Goal: Communication & Community: Participate in discussion

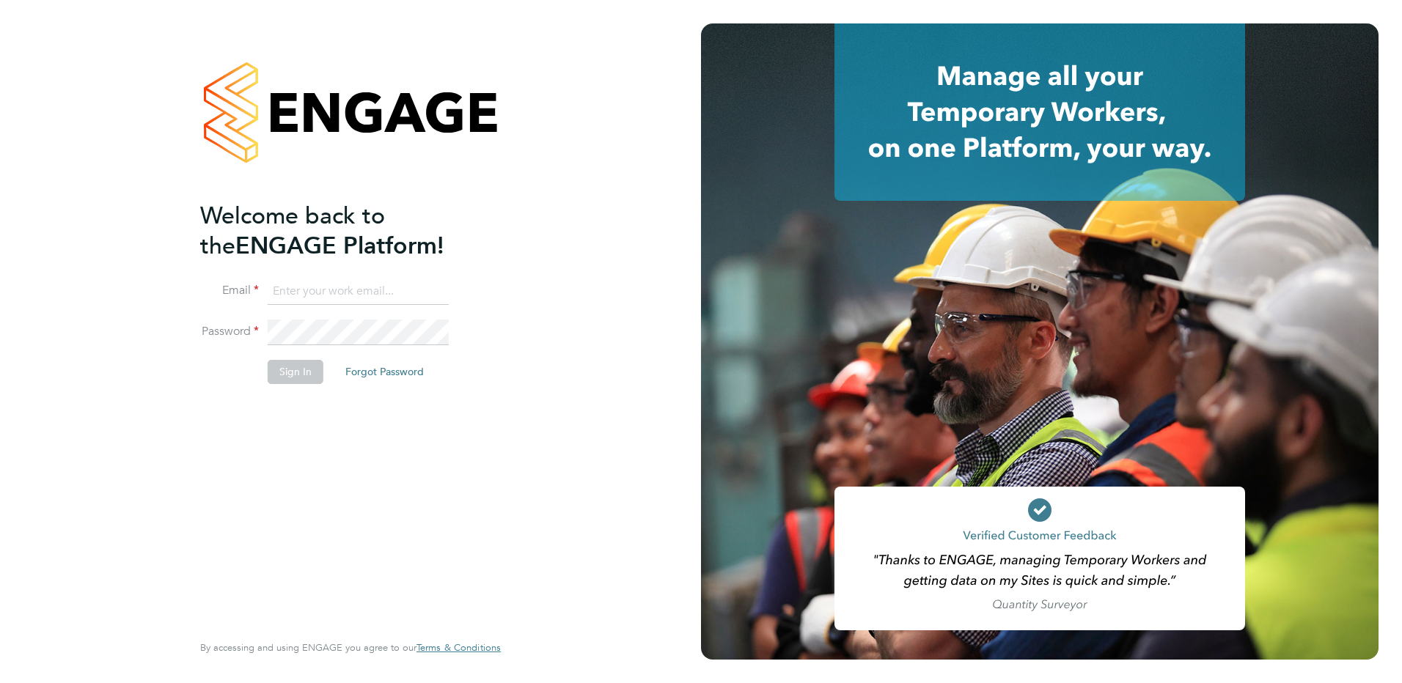
type input "Emma.Wood1@ncclondon.ac.uk"
click at [306, 369] on button "Sign In" at bounding box center [296, 371] width 56 height 23
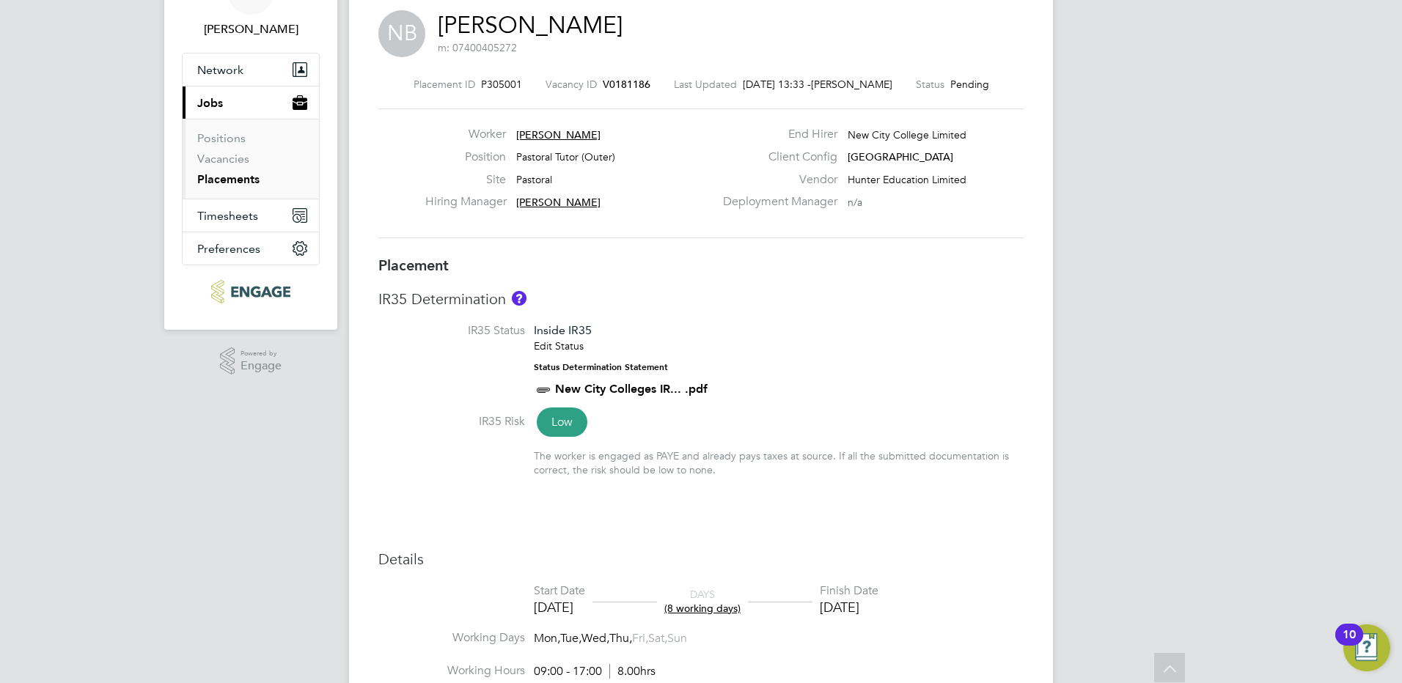
scroll to position [3, 0]
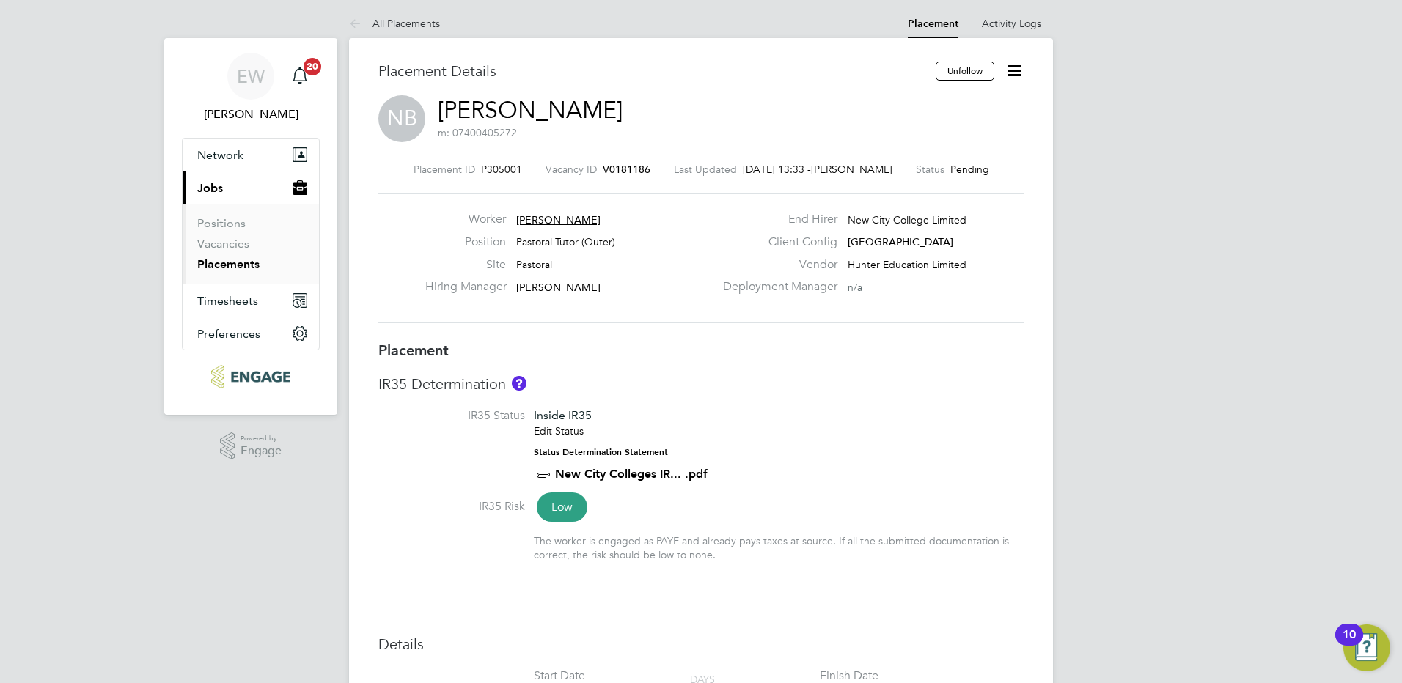
click at [229, 264] on link "Placements" at bounding box center [228, 264] width 62 height 14
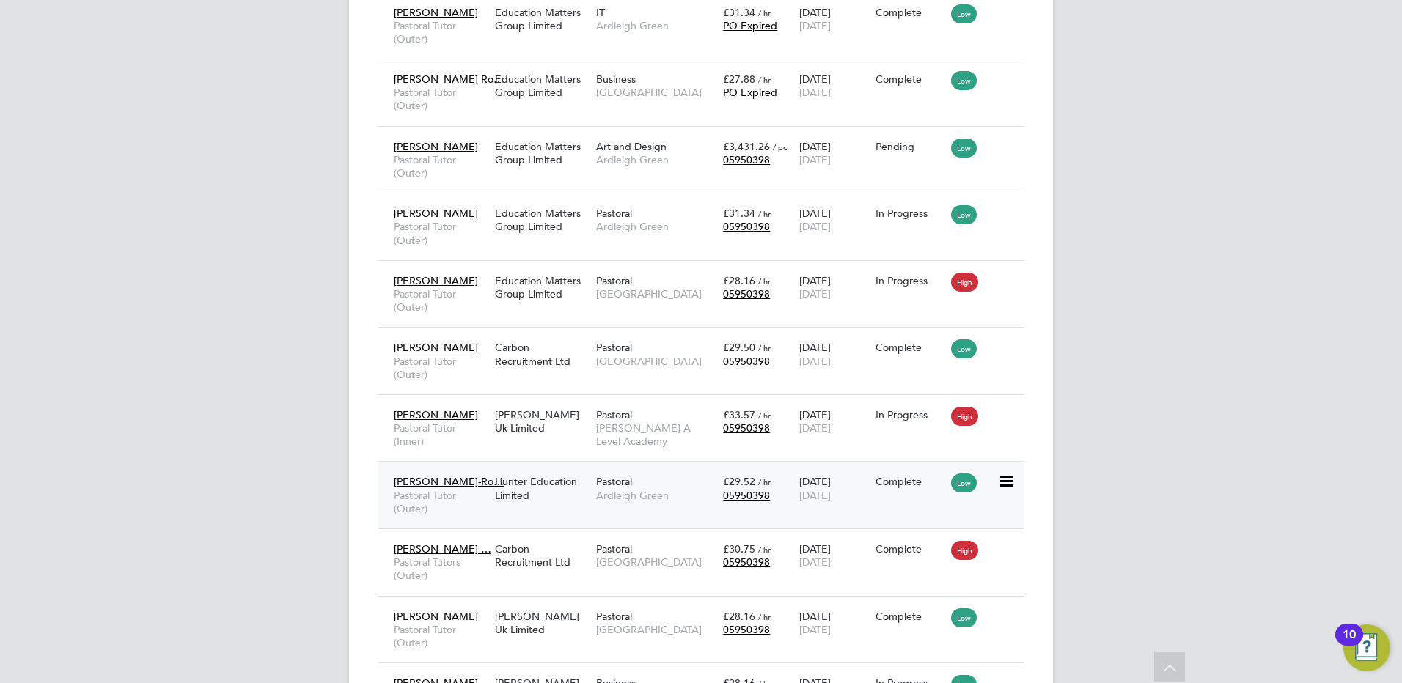
click at [556, 492] on div "Hunter Education Limited" at bounding box center [541, 488] width 101 height 41
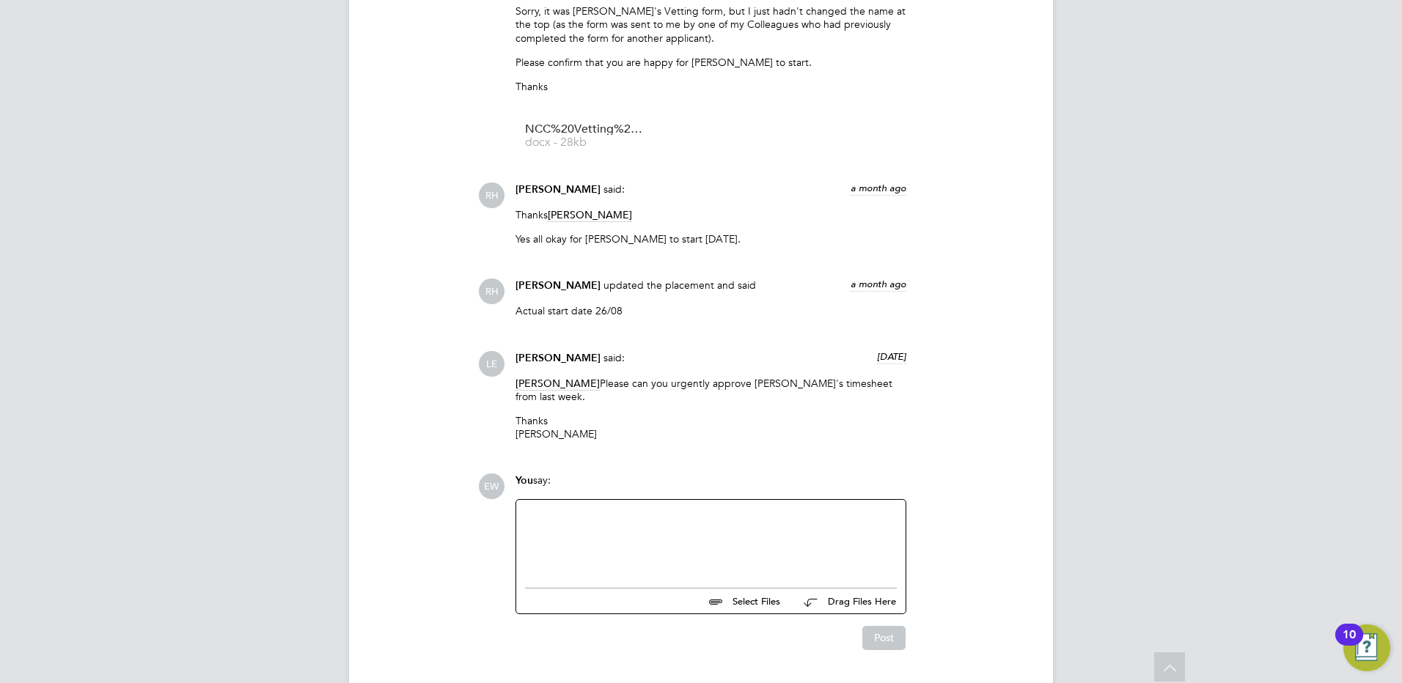
scroll to position [2187, 0]
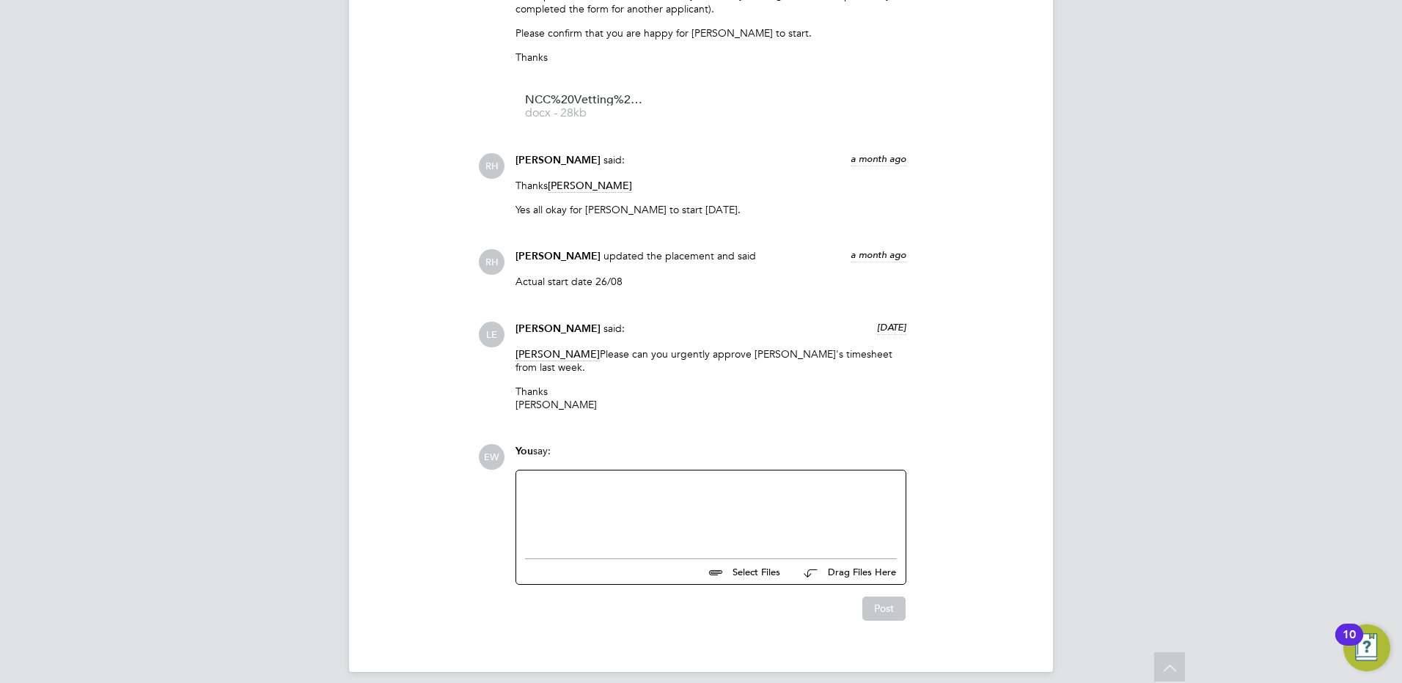
click at [731, 496] on div at bounding box center [711, 510] width 372 height 63
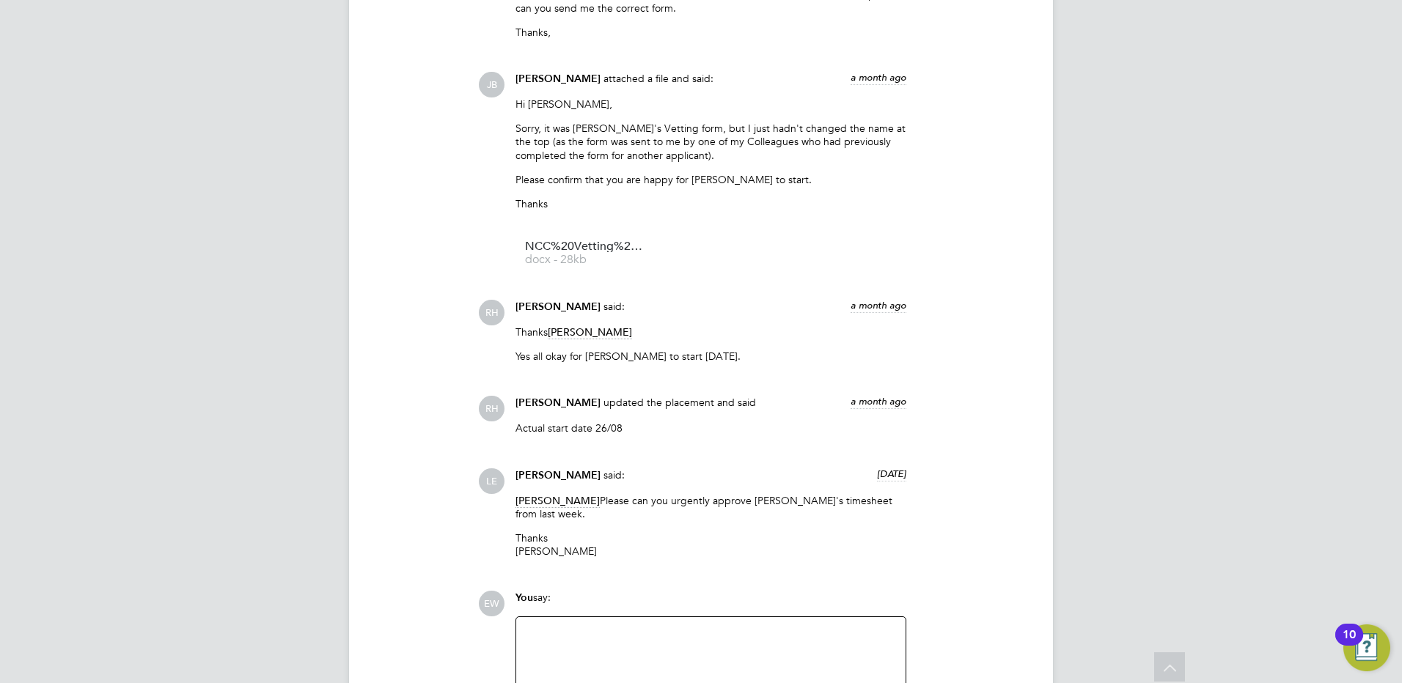
click at [629, 645] on div at bounding box center [711, 657] width 372 height 63
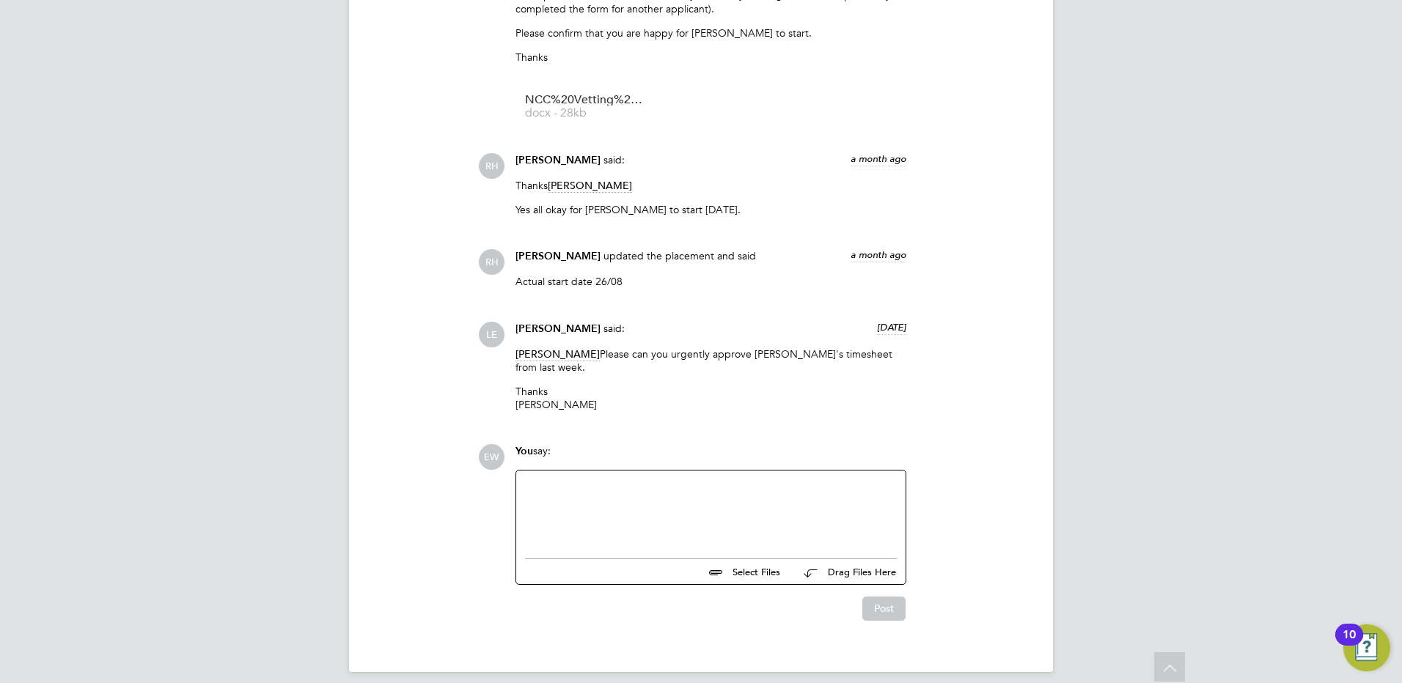
paste div
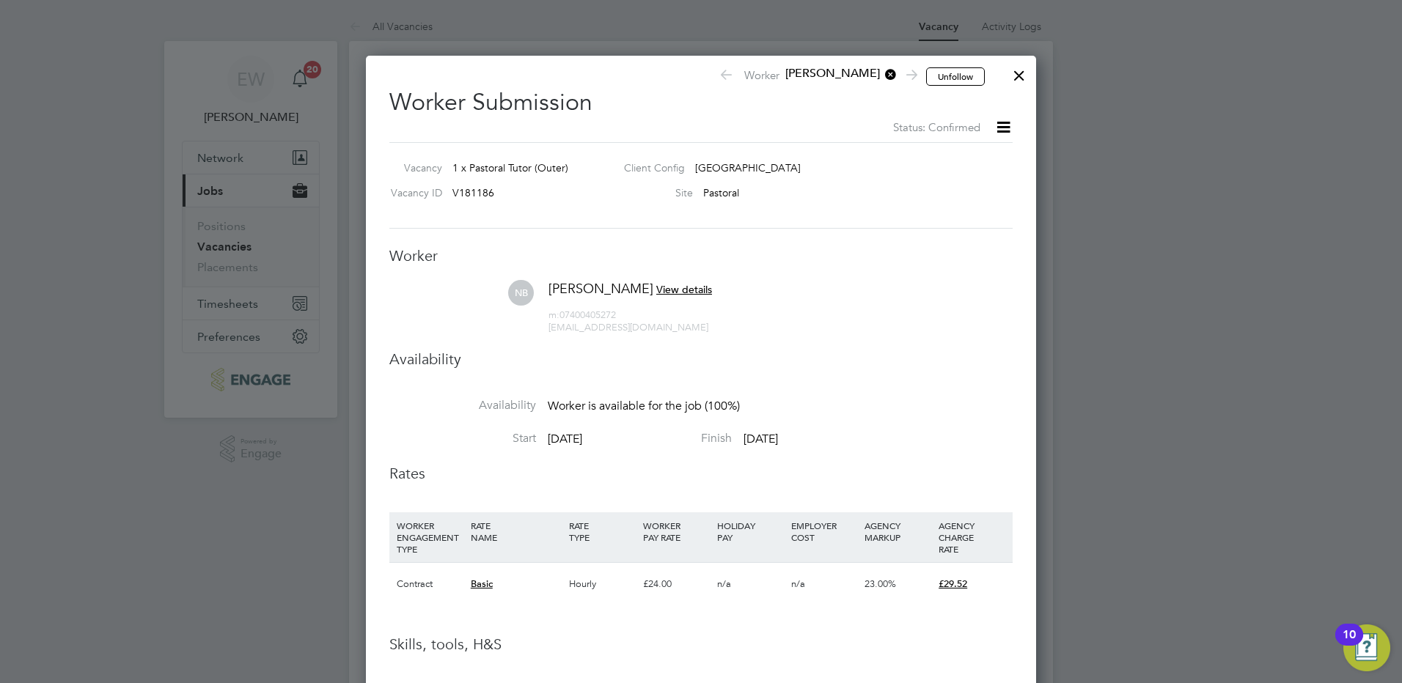
click at [1019, 72] on div at bounding box center [1019, 72] width 26 height 26
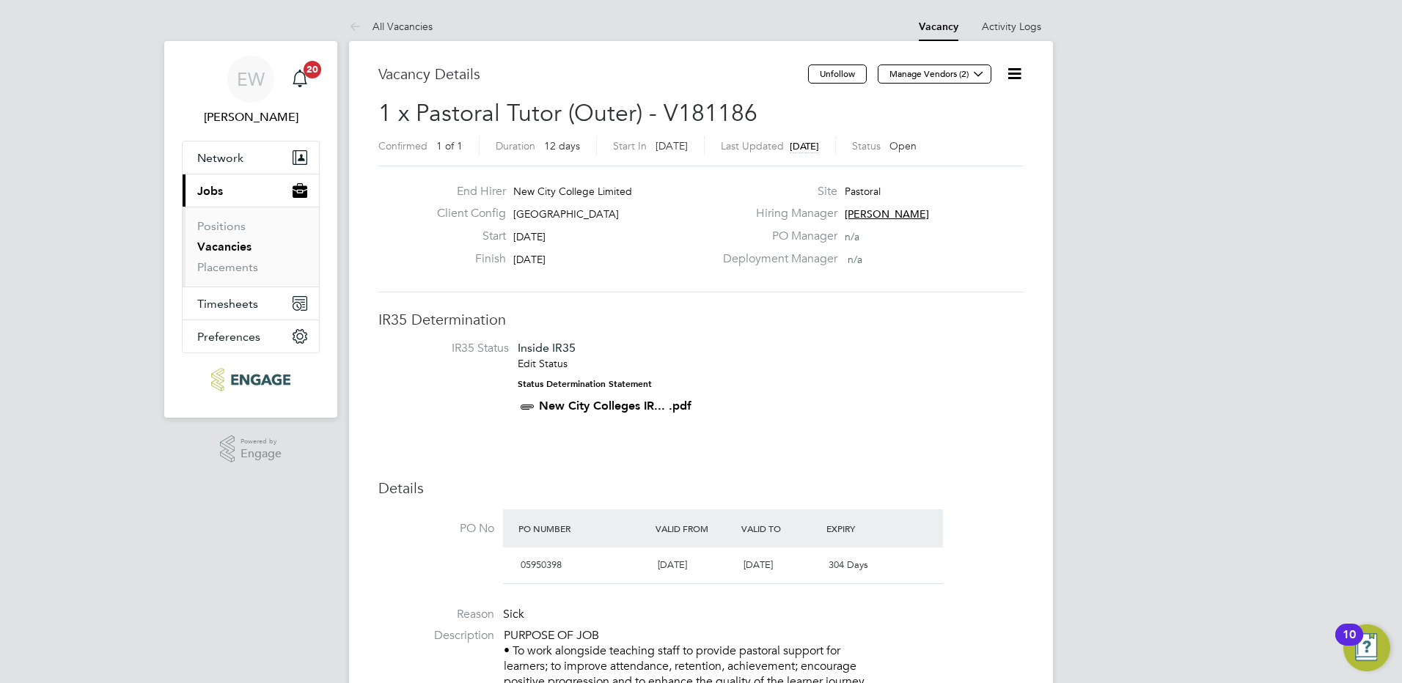
click at [1012, 73] on icon at bounding box center [1014, 74] width 18 height 18
click at [975, 111] on li "Edit Vacancy" at bounding box center [978, 108] width 85 height 21
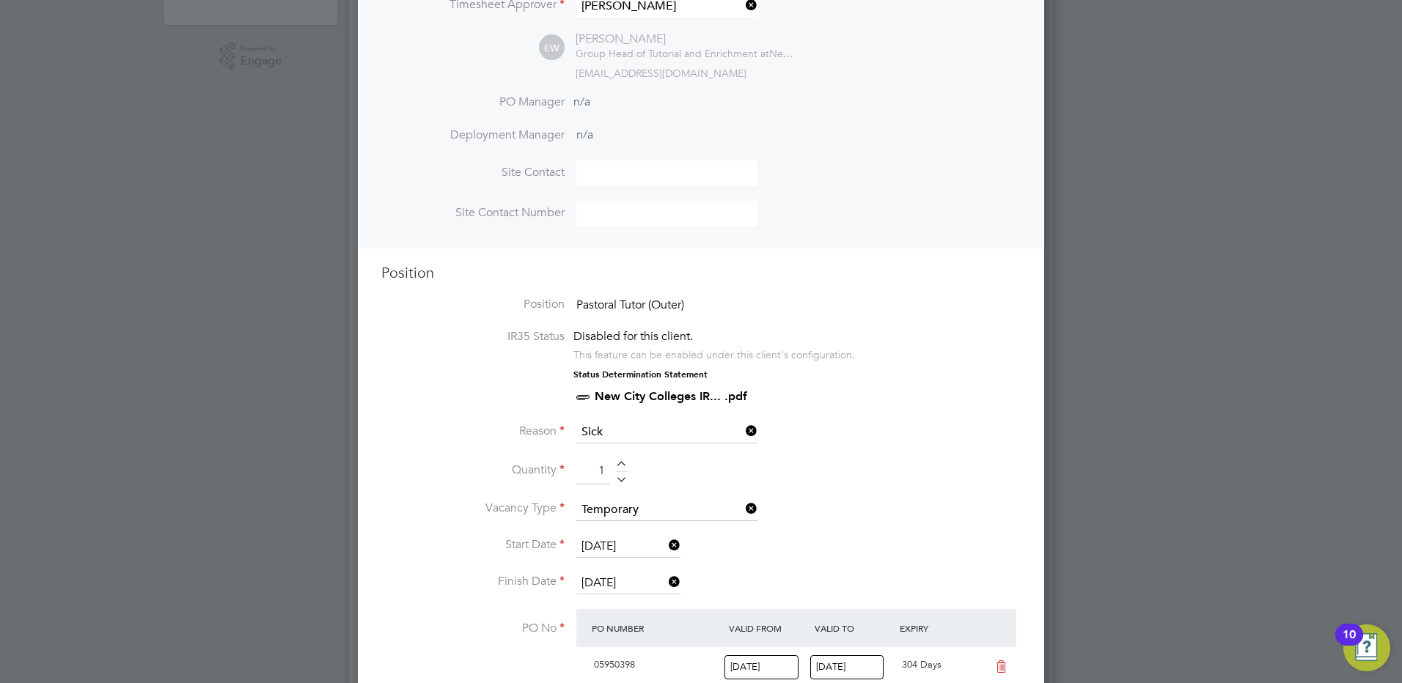
scroll to position [586, 0]
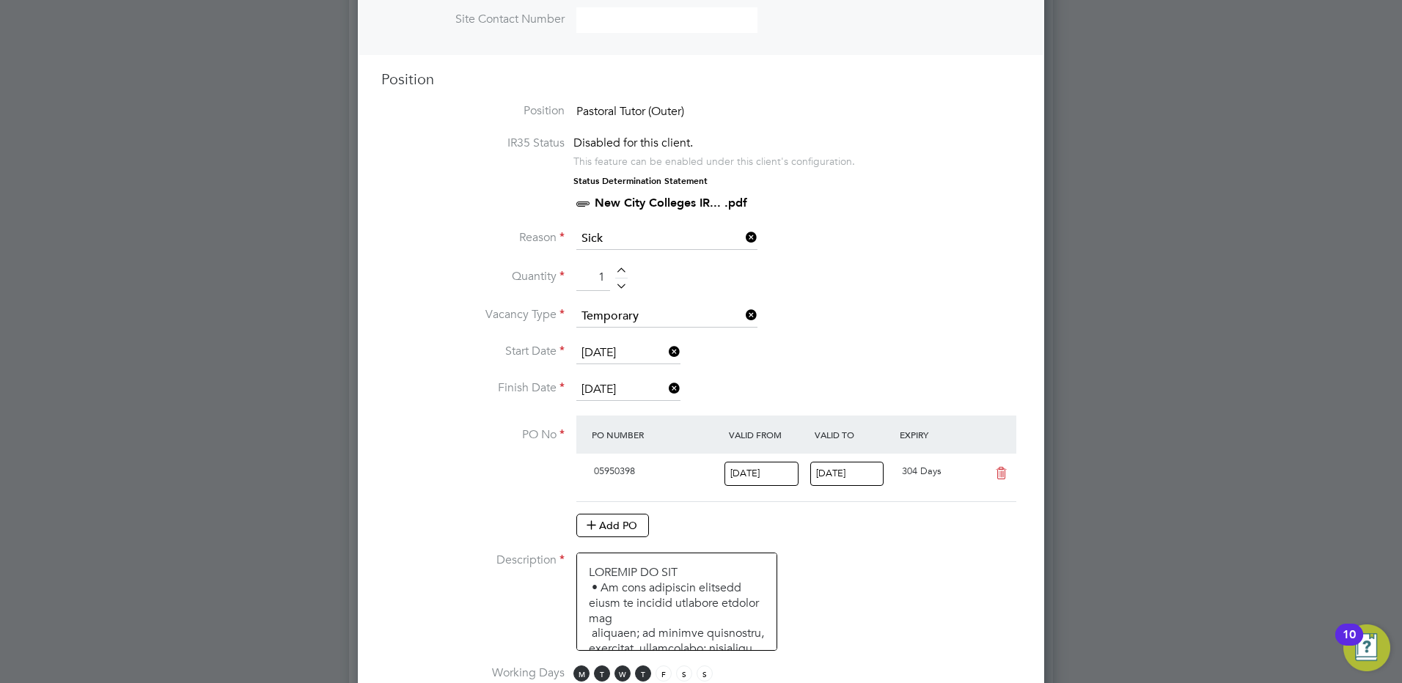
click at [642, 389] on input "[DATE]" at bounding box center [628, 390] width 104 height 22
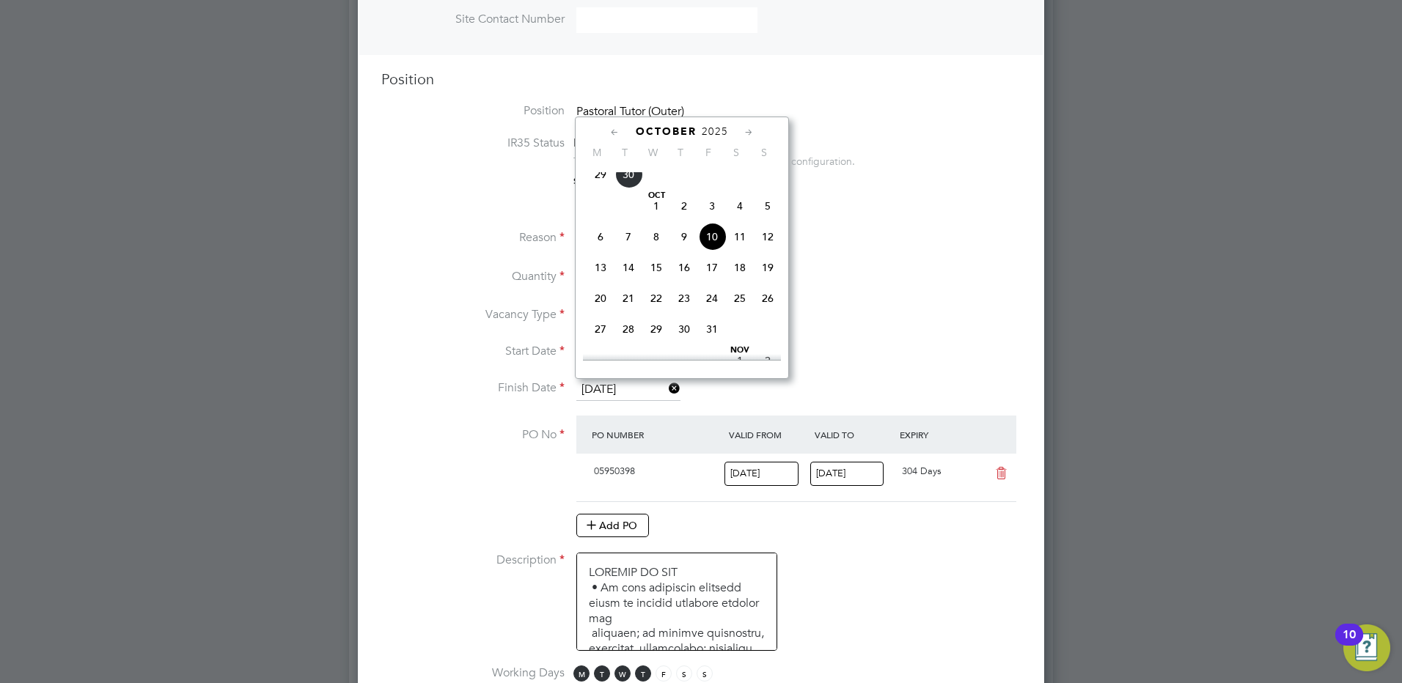
click at [709, 309] on span "24" at bounding box center [712, 298] width 28 height 28
type input "24 Oct 2025"
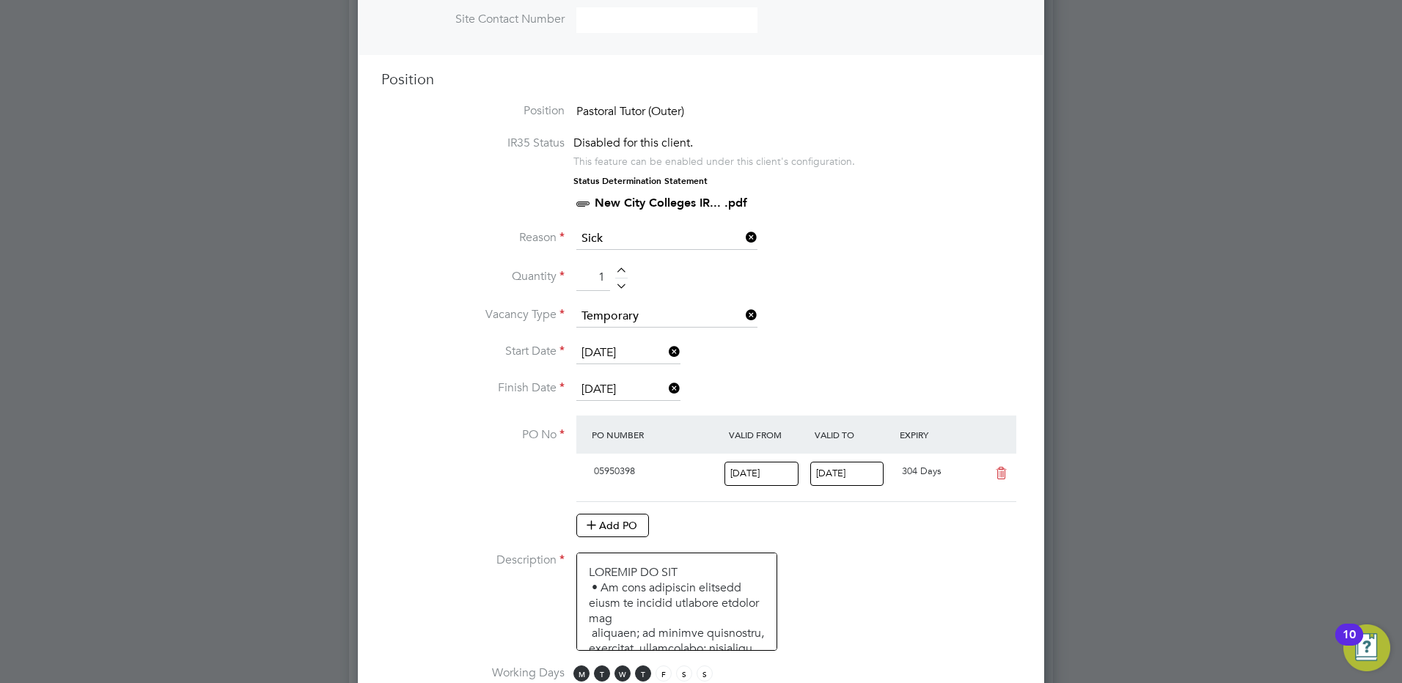
click at [966, 327] on li "Vacancy Type Temporary" at bounding box center [700, 324] width 639 height 37
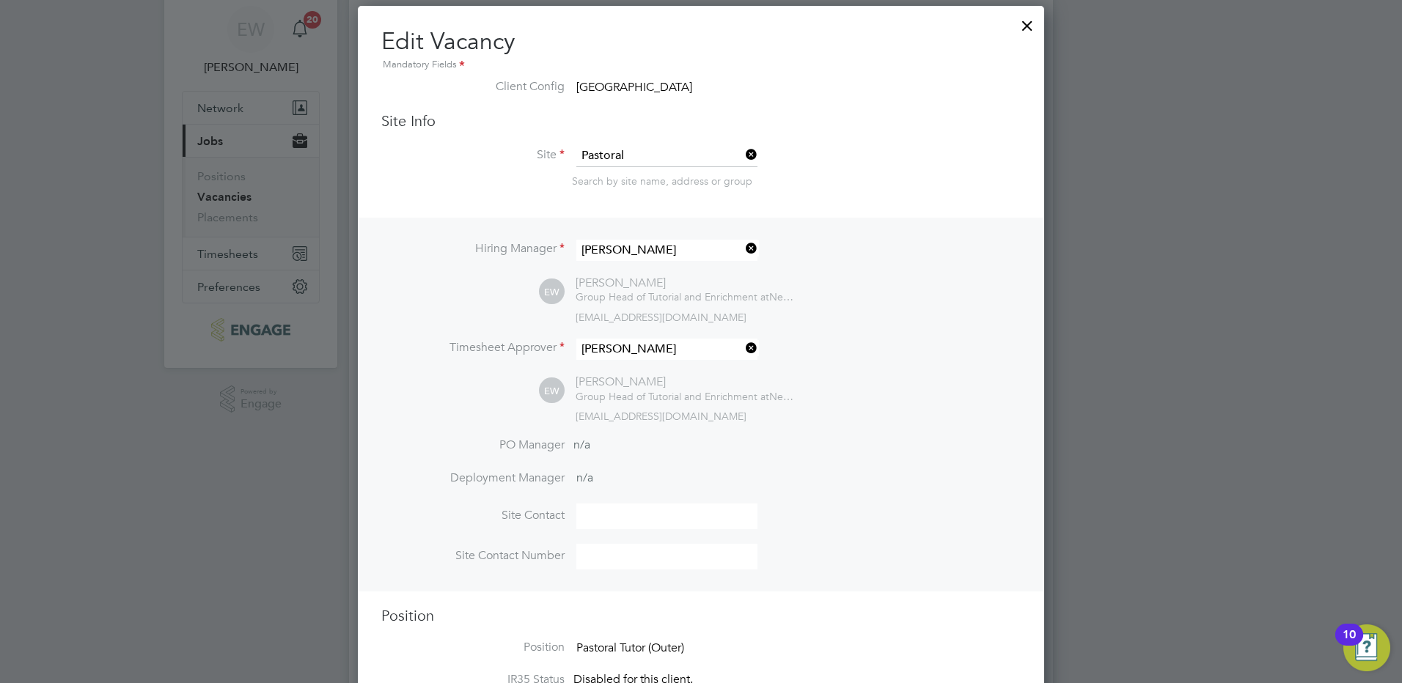
scroll to position [0, 0]
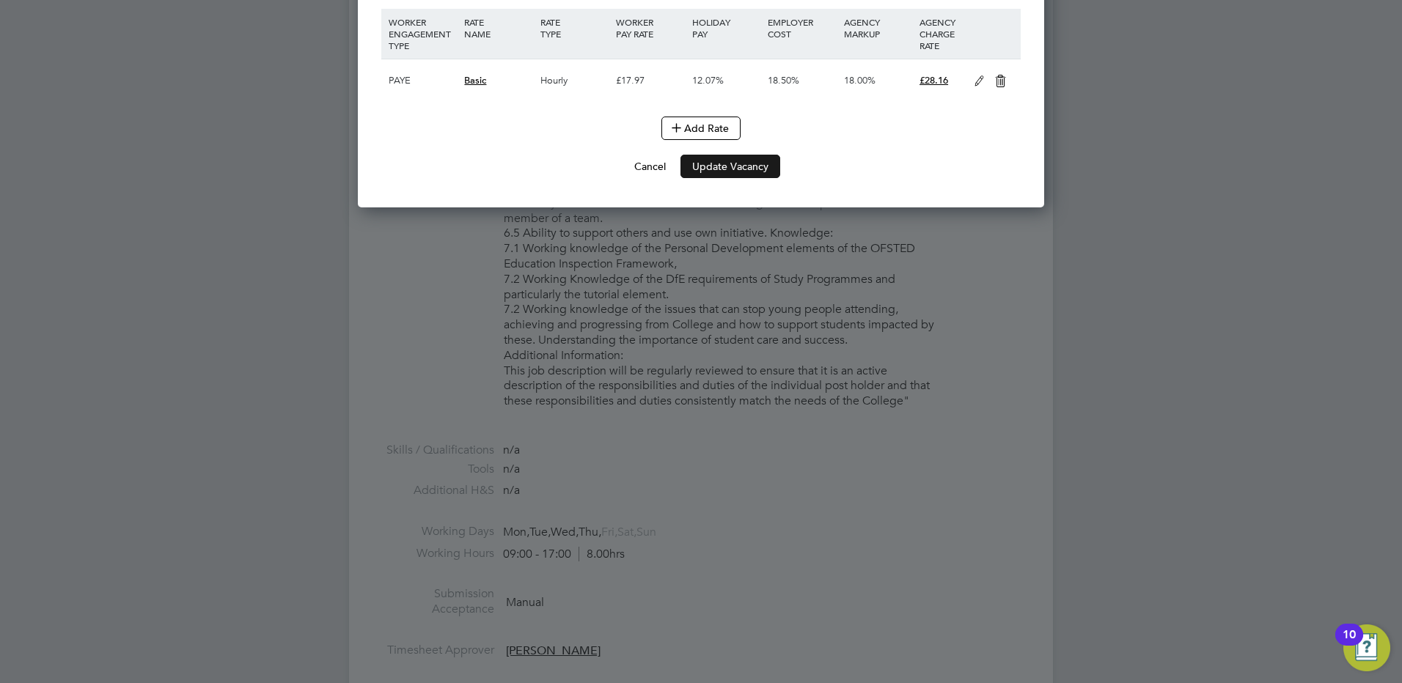
click at [756, 163] on button "Update Vacancy" at bounding box center [730, 166] width 100 height 23
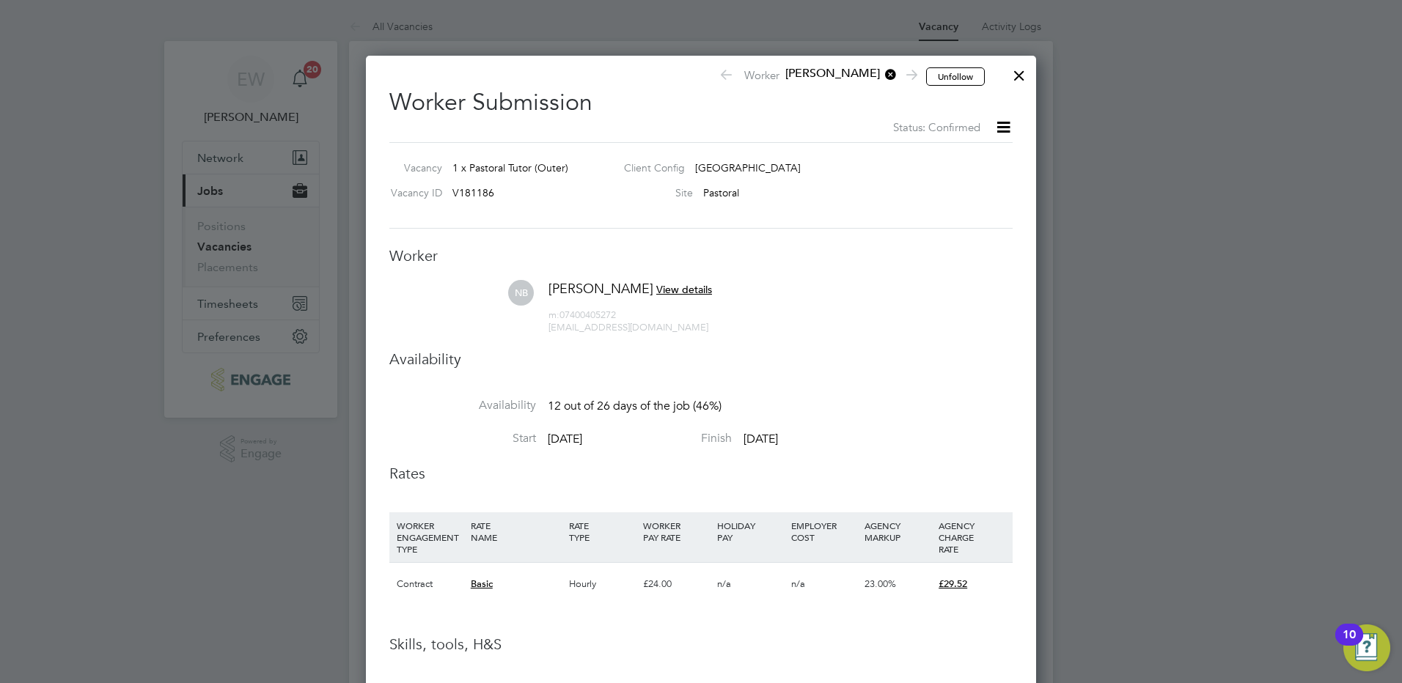
click at [1020, 80] on div at bounding box center [1019, 72] width 26 height 26
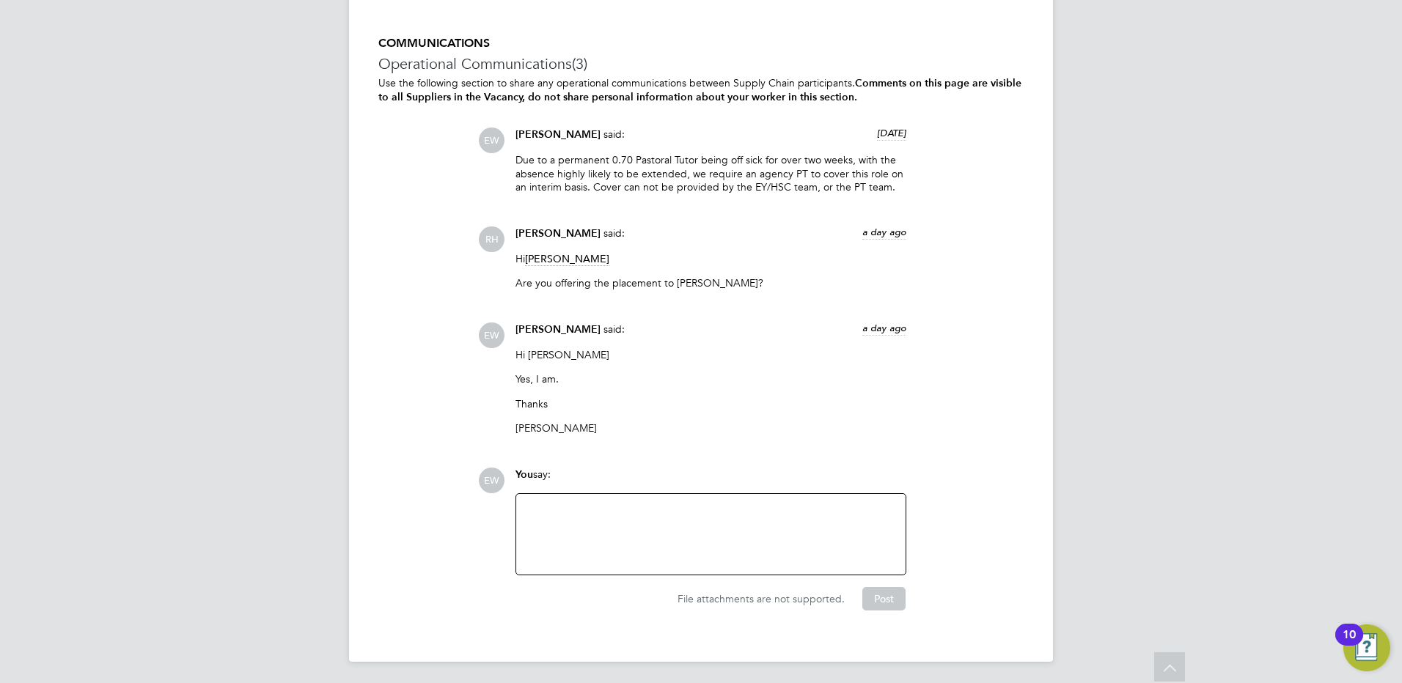
click at [676, 519] on div at bounding box center [711, 534] width 372 height 63
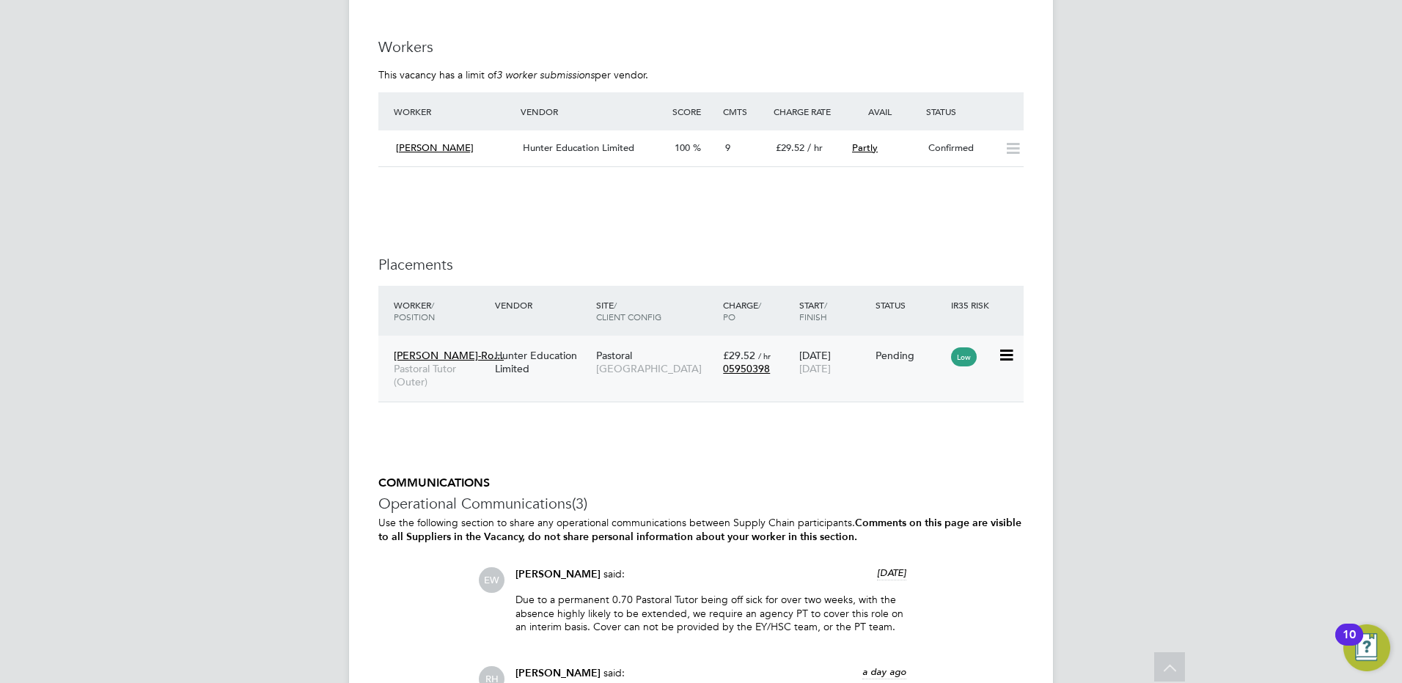
click at [578, 366] on div "Hunter Education Limited" at bounding box center [541, 362] width 101 height 41
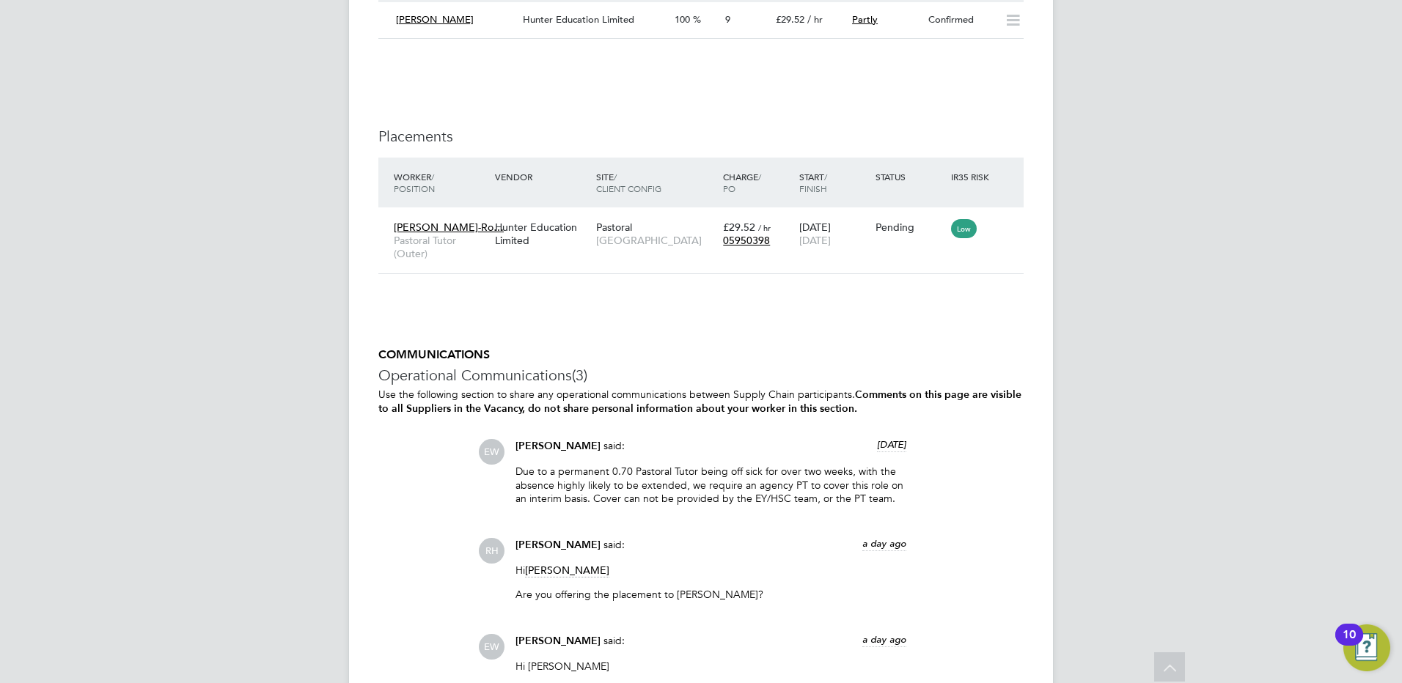
scroll to position [3068, 0]
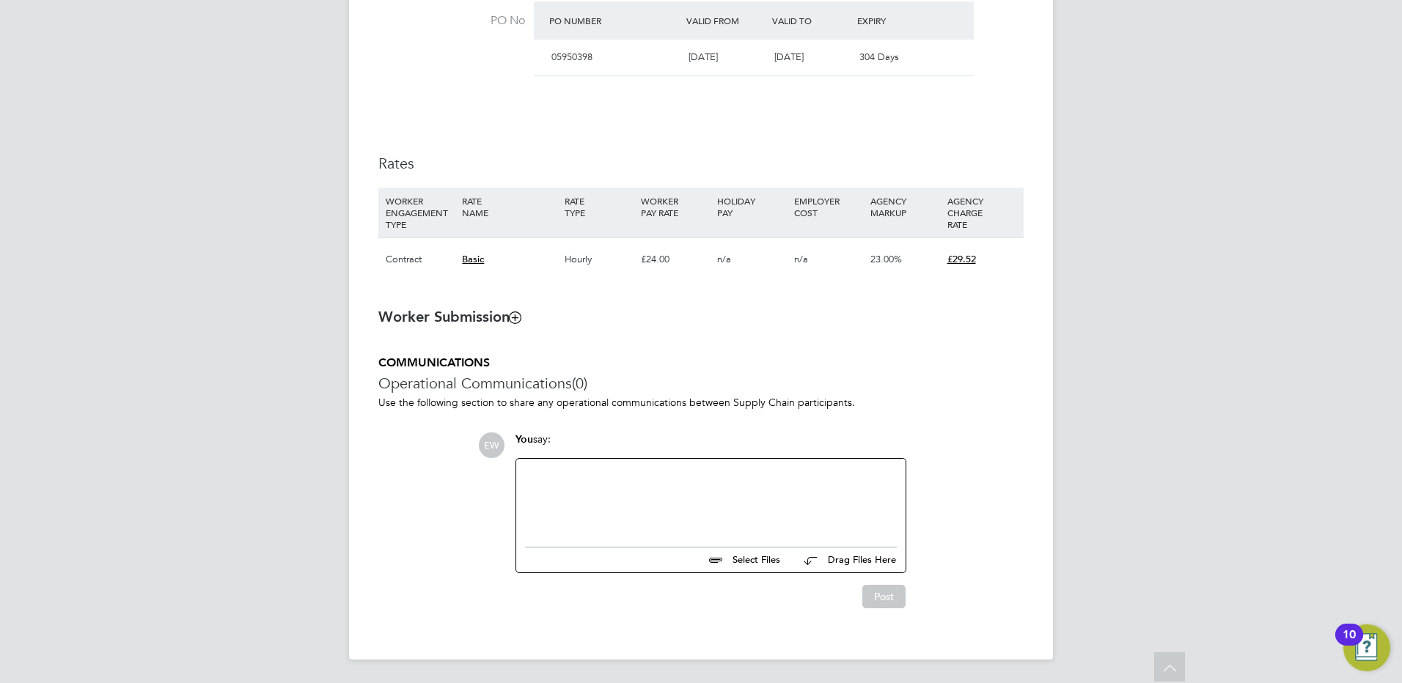
drag, startPoint x: 721, startPoint y: 491, endPoint x: 721, endPoint y: 482, distance: 8.8
click at [718, 492] on div at bounding box center [711, 499] width 372 height 63
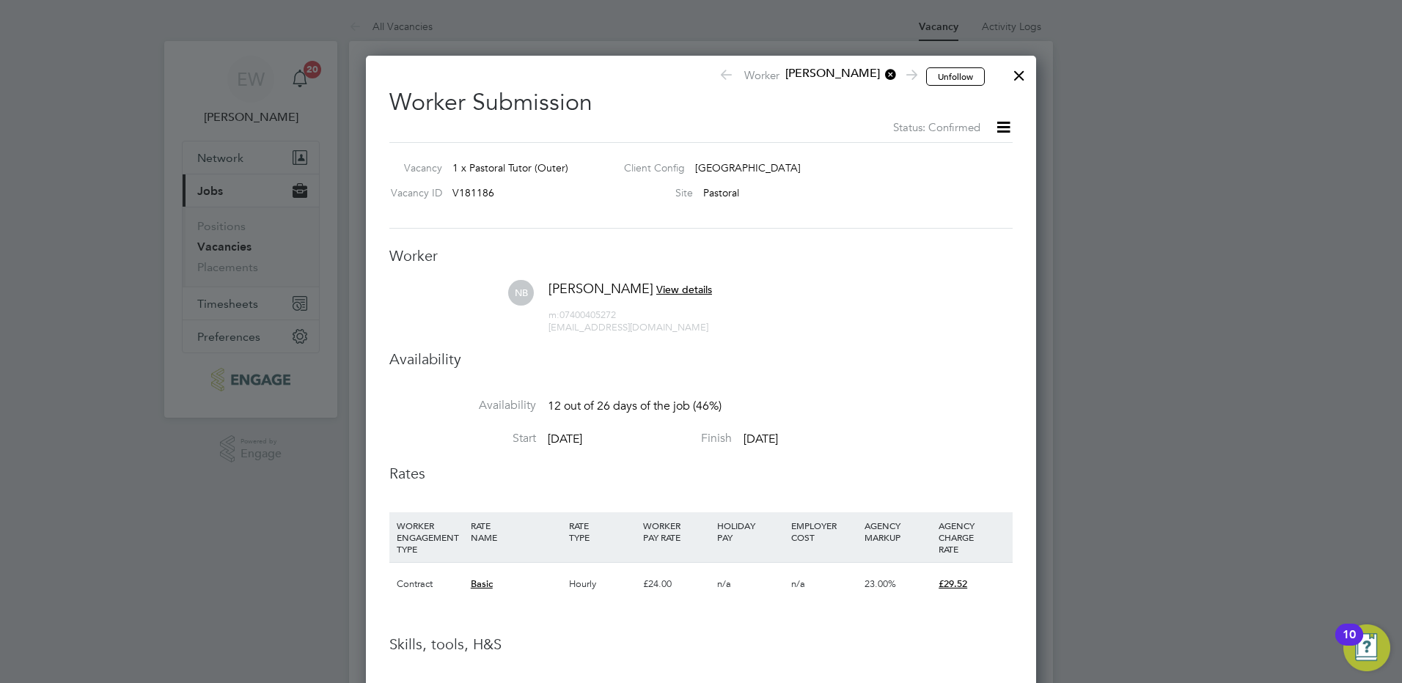
click at [1009, 129] on icon at bounding box center [1003, 127] width 18 height 18
click at [712, 299] on div "m: 07400405272 nadiabegum54@gmail.com" at bounding box center [629, 315] width 163 height 37
click at [712, 284] on span "View details" at bounding box center [684, 289] width 56 height 13
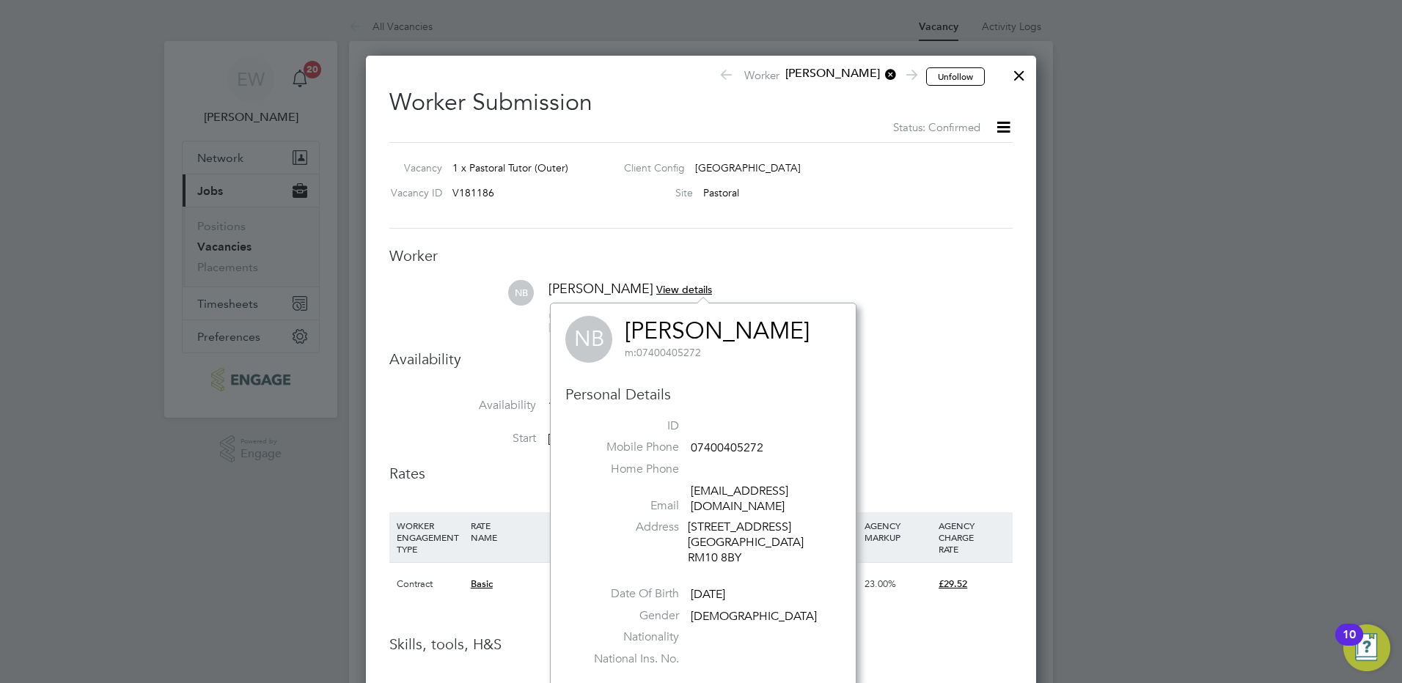
click at [712, 284] on span "View details" at bounding box center [684, 289] width 56 height 13
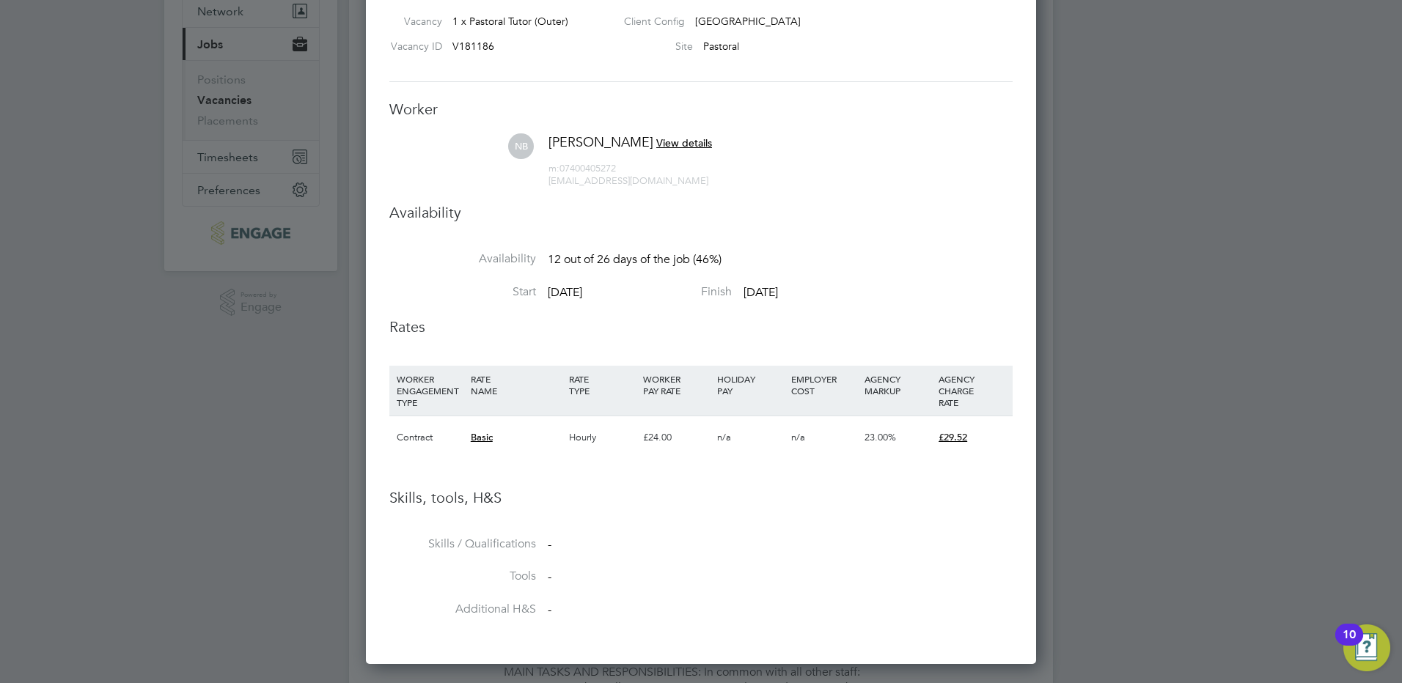
click at [712, 139] on span "View details" at bounding box center [684, 142] width 56 height 13
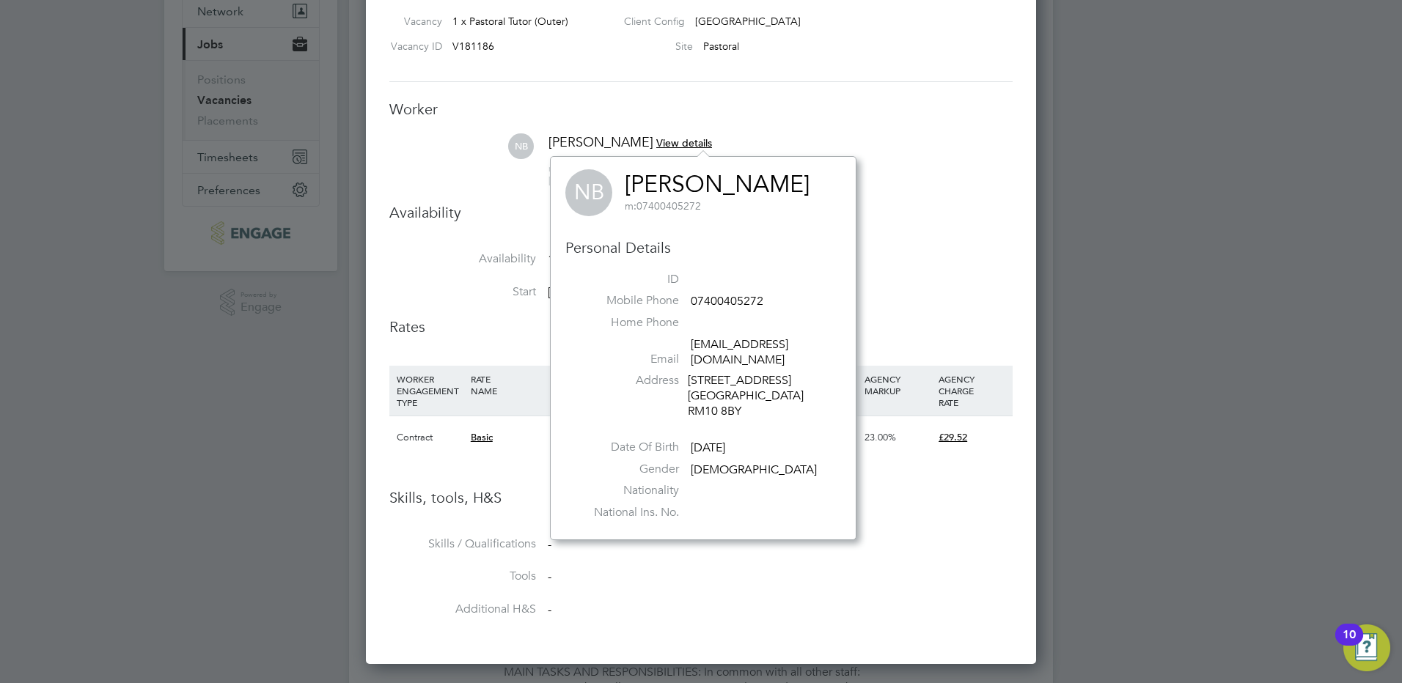
click at [911, 241] on li "Availability" at bounding box center [700, 227] width 623 height 48
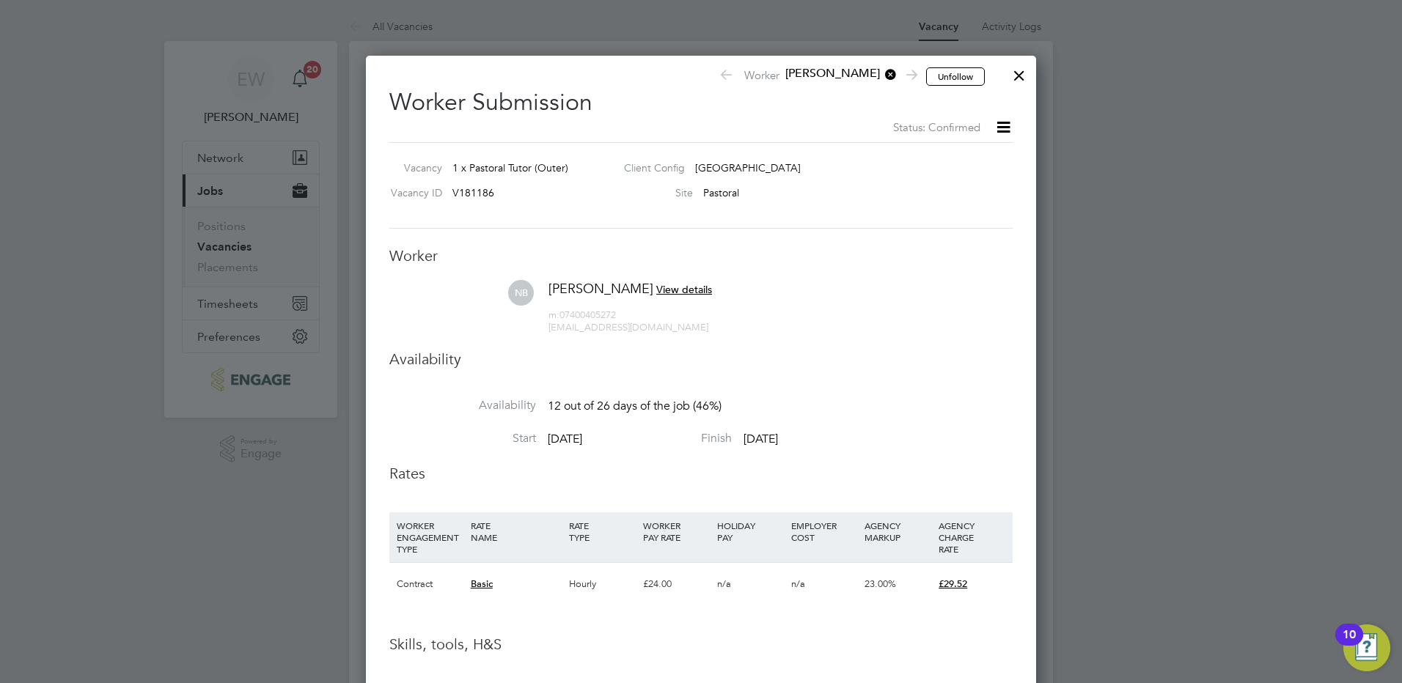
click at [1014, 73] on div at bounding box center [1019, 72] width 26 height 26
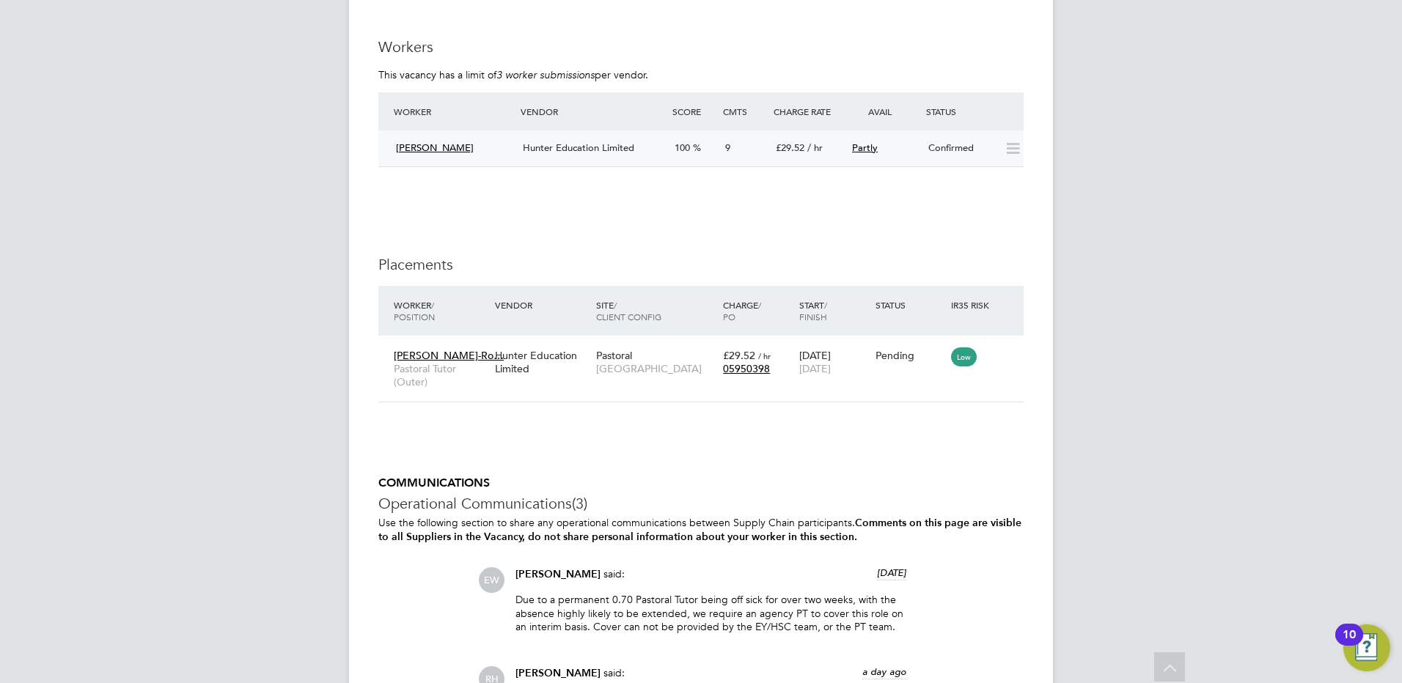
click at [582, 155] on div "Hunter Education Limited" at bounding box center [593, 148] width 152 height 24
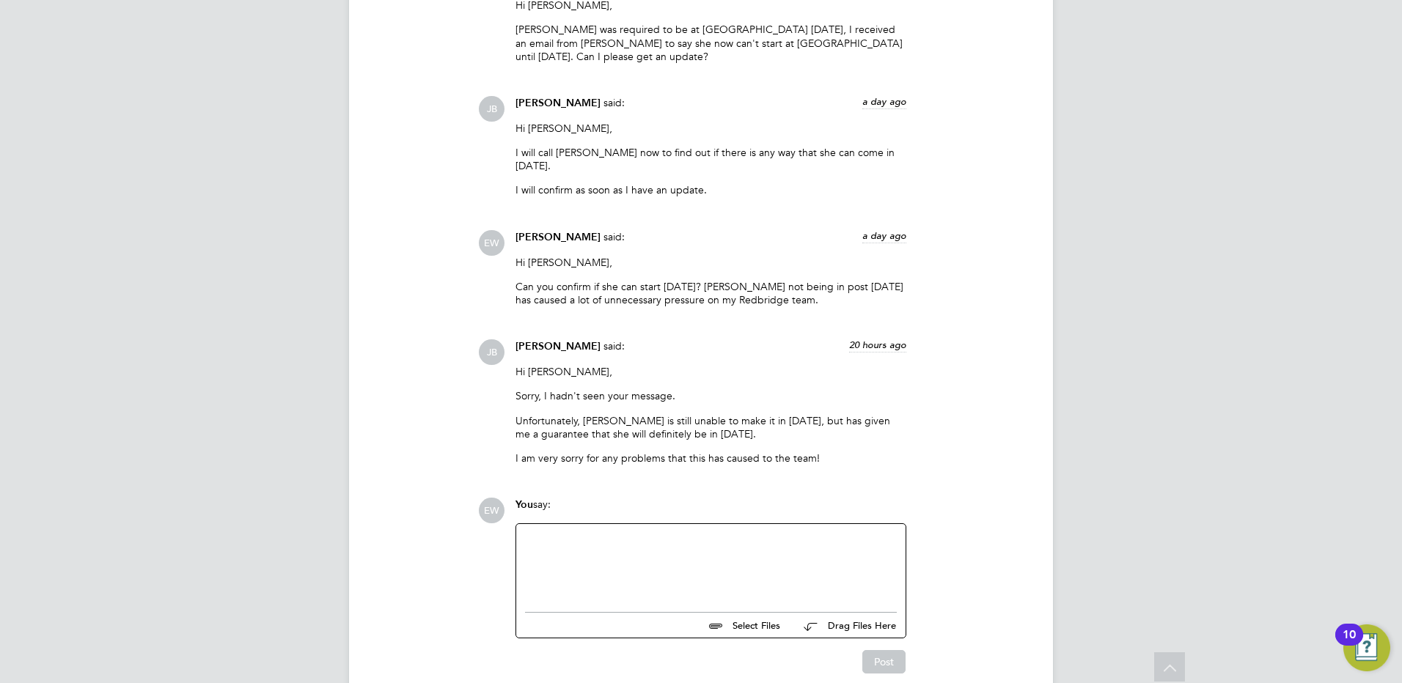
click at [624, 533] on div at bounding box center [711, 564] width 372 height 63
click at [622, 533] on div at bounding box center [711, 564] width 372 height 63
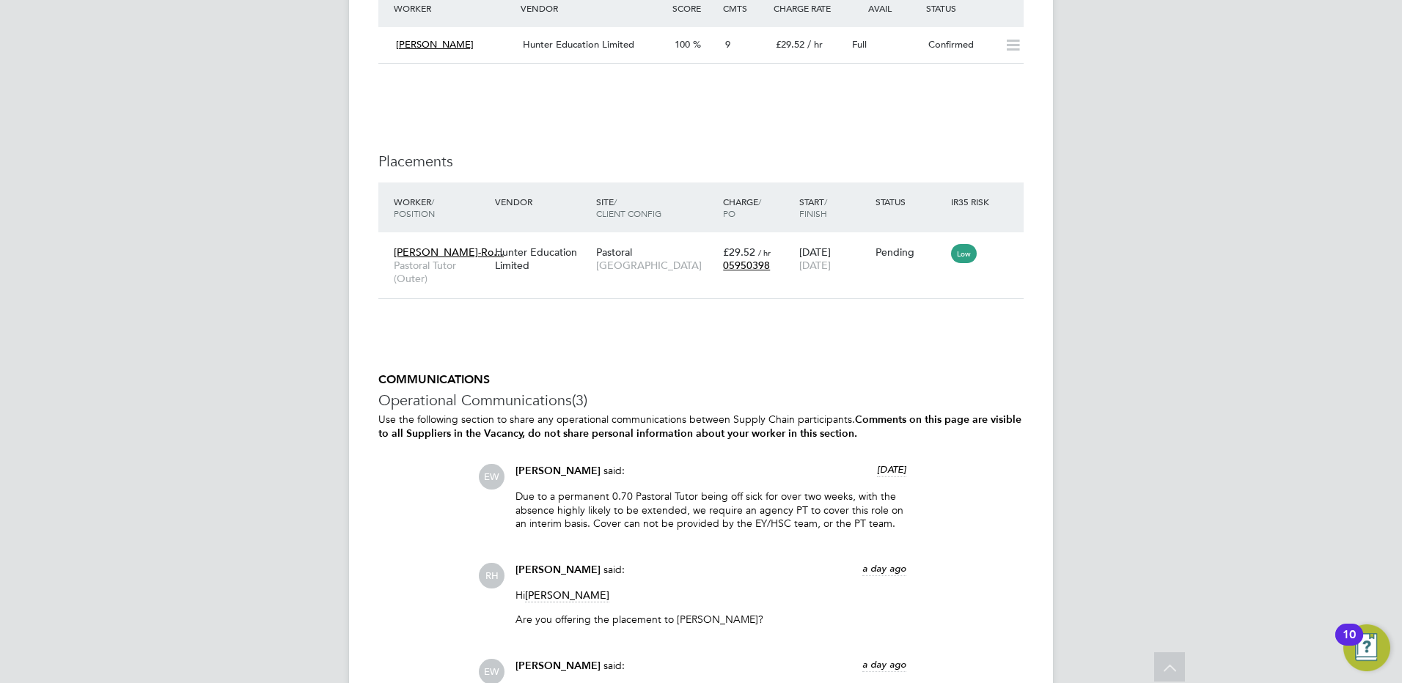
scroll to position [2639, 0]
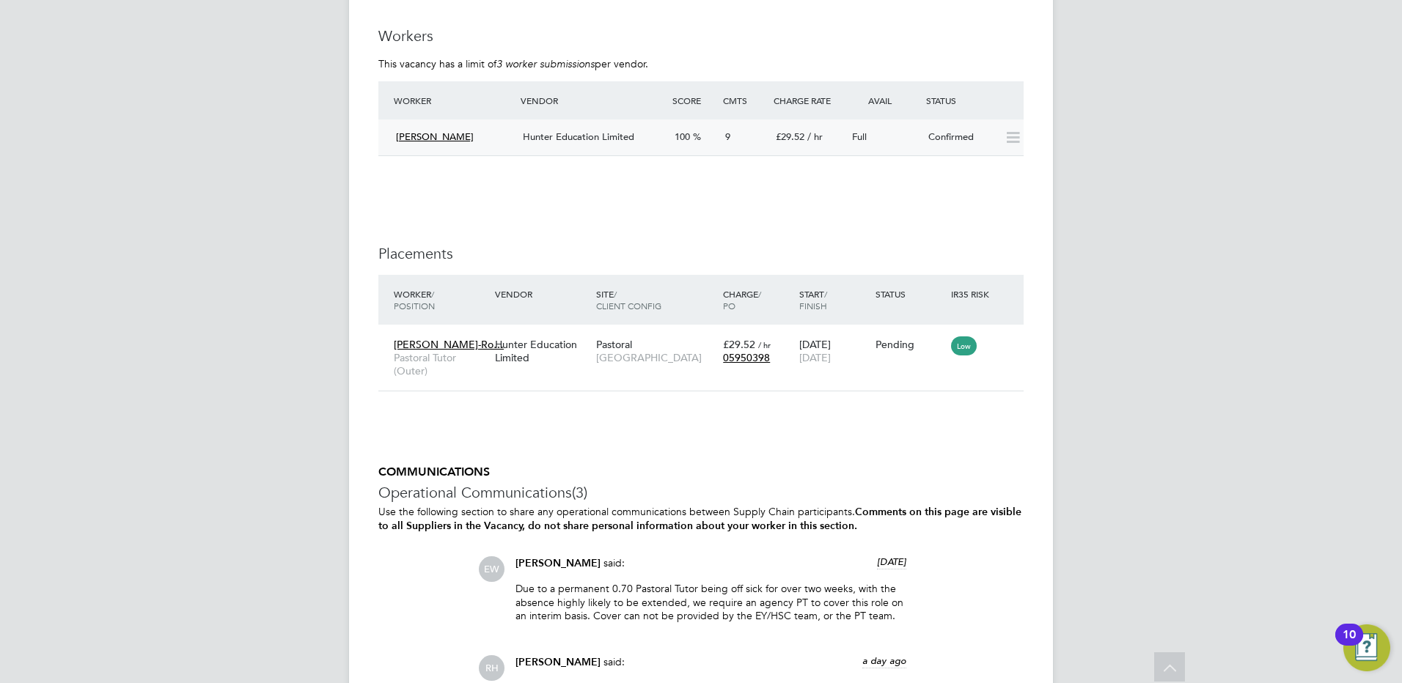
click at [613, 140] on span "Hunter Education Limited" at bounding box center [578, 136] width 111 height 12
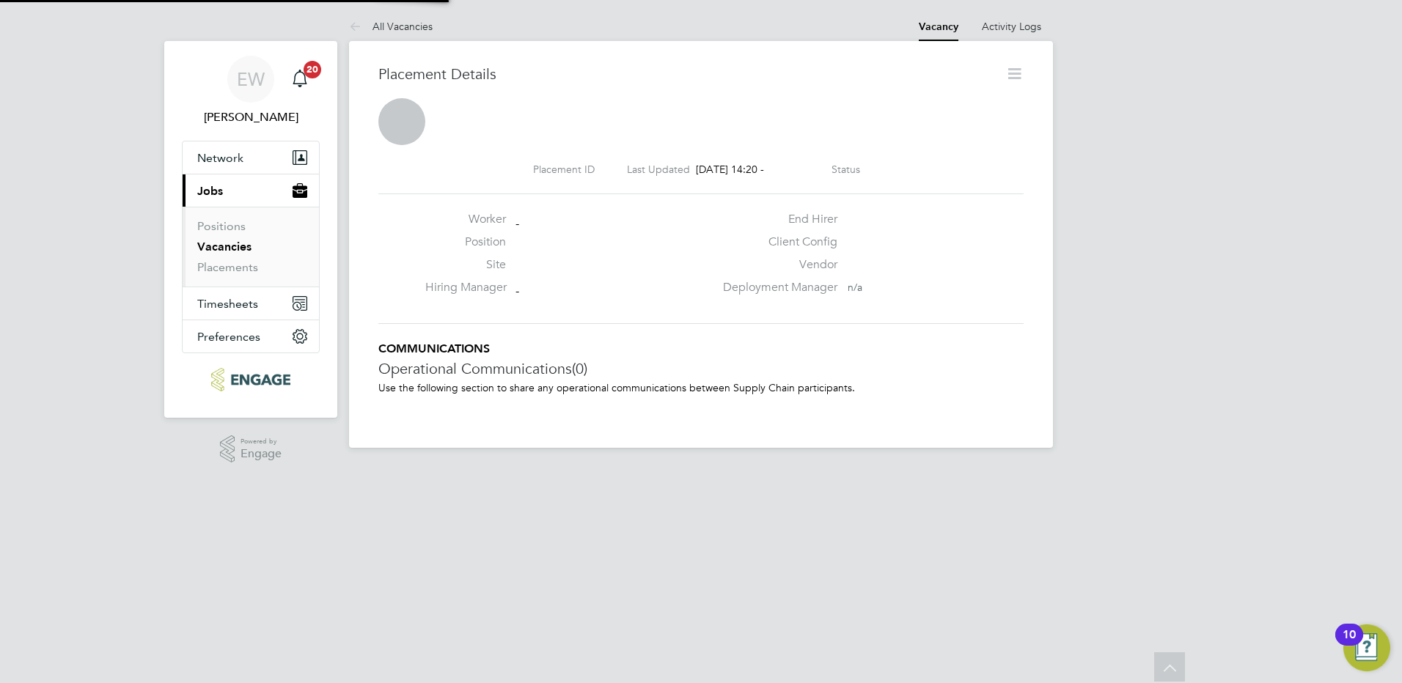
scroll to position [14, 83]
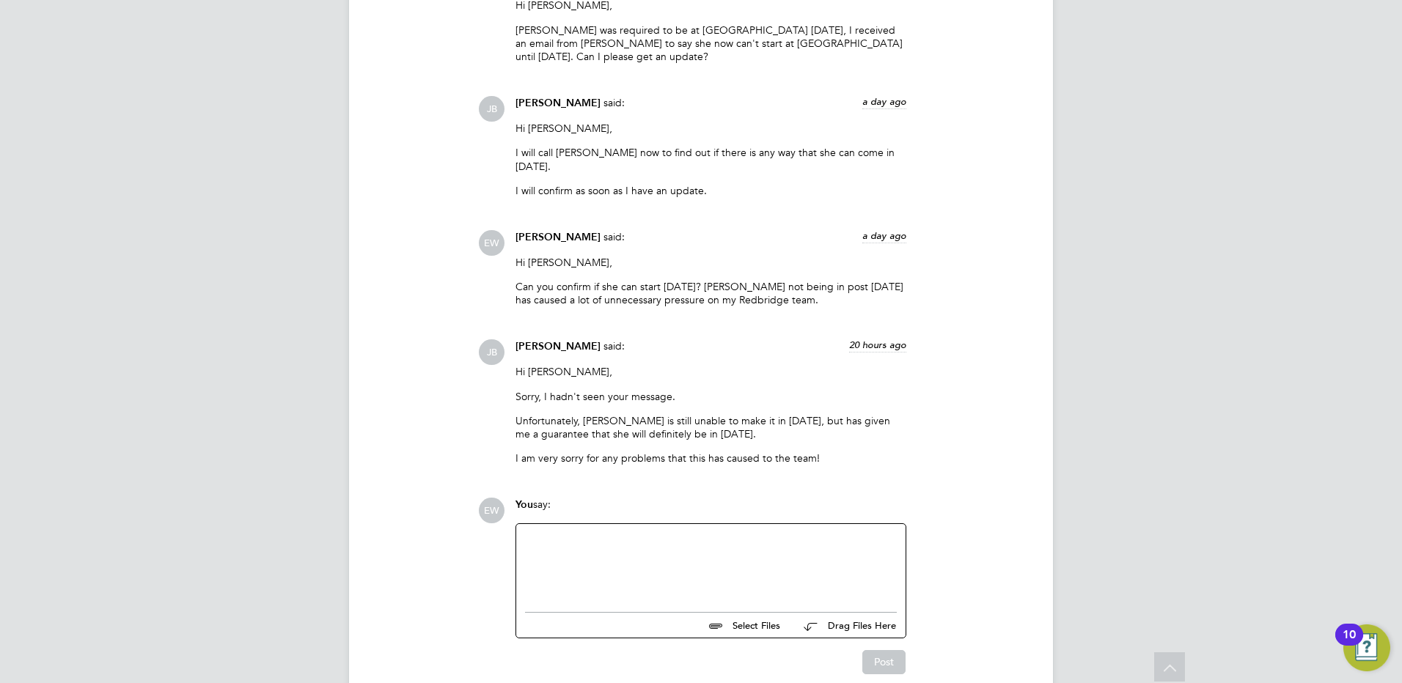
click at [753, 533] on div at bounding box center [711, 564] width 372 height 63
copy div "Please ask [PERSON_NAME] to meet [PERSON_NAME], the Health and Social Care SCM …"
click at [555, 533] on p "Please meet [PERSON_NAME], Health and Social Care SCM, at 9am." at bounding box center [711, 539] width 372 height 13
click at [576, 533] on p "Please meet [PERSON_NAME], Health and Social Care SCM, at 9am." at bounding box center [711, 539] width 372 height 13
click at [875, 650] on button "Post" at bounding box center [883, 661] width 43 height 23
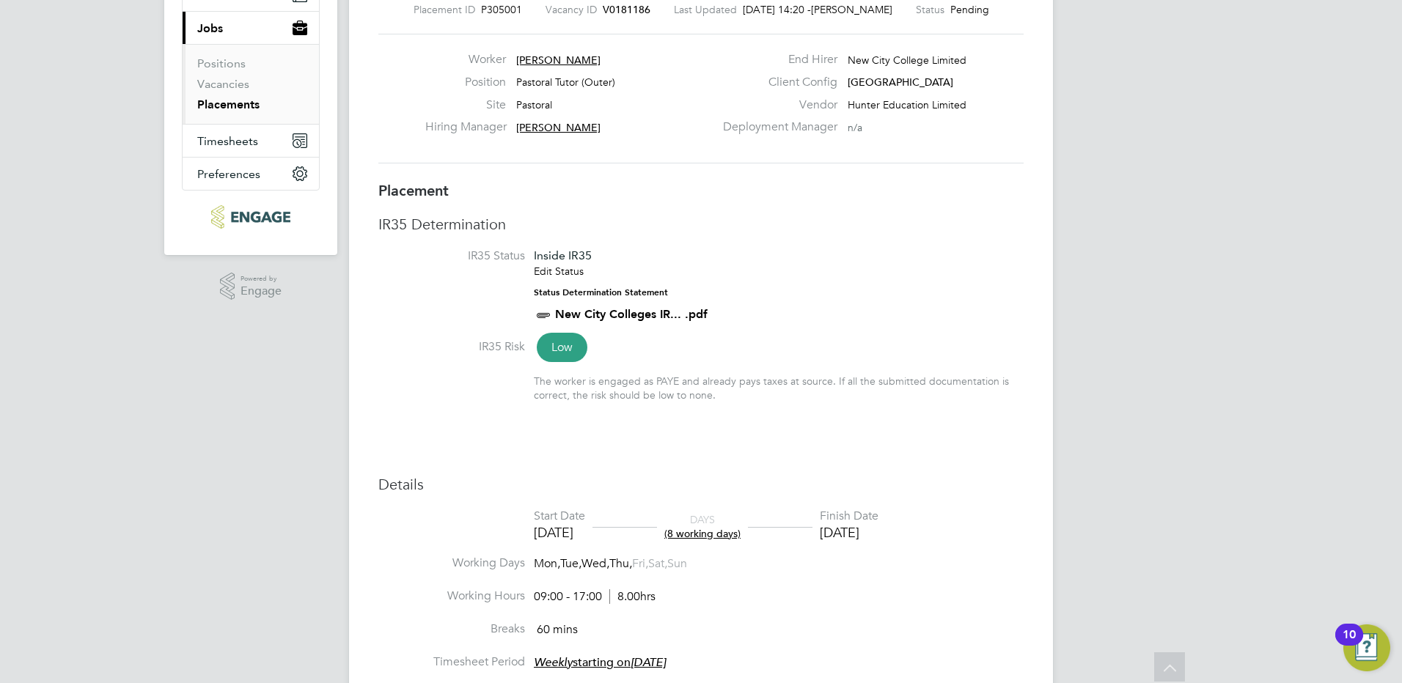
scroll to position [0, 0]
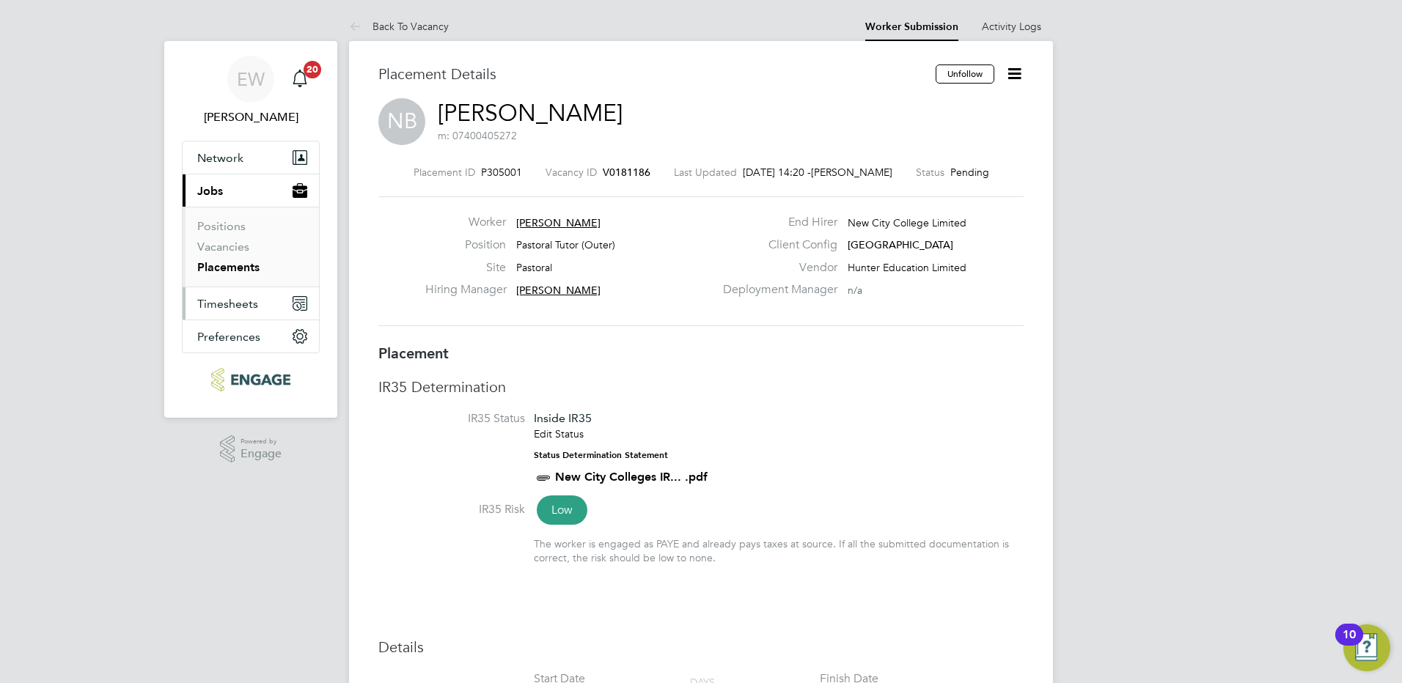
click at [235, 301] on span "Timesheets" at bounding box center [227, 304] width 61 height 14
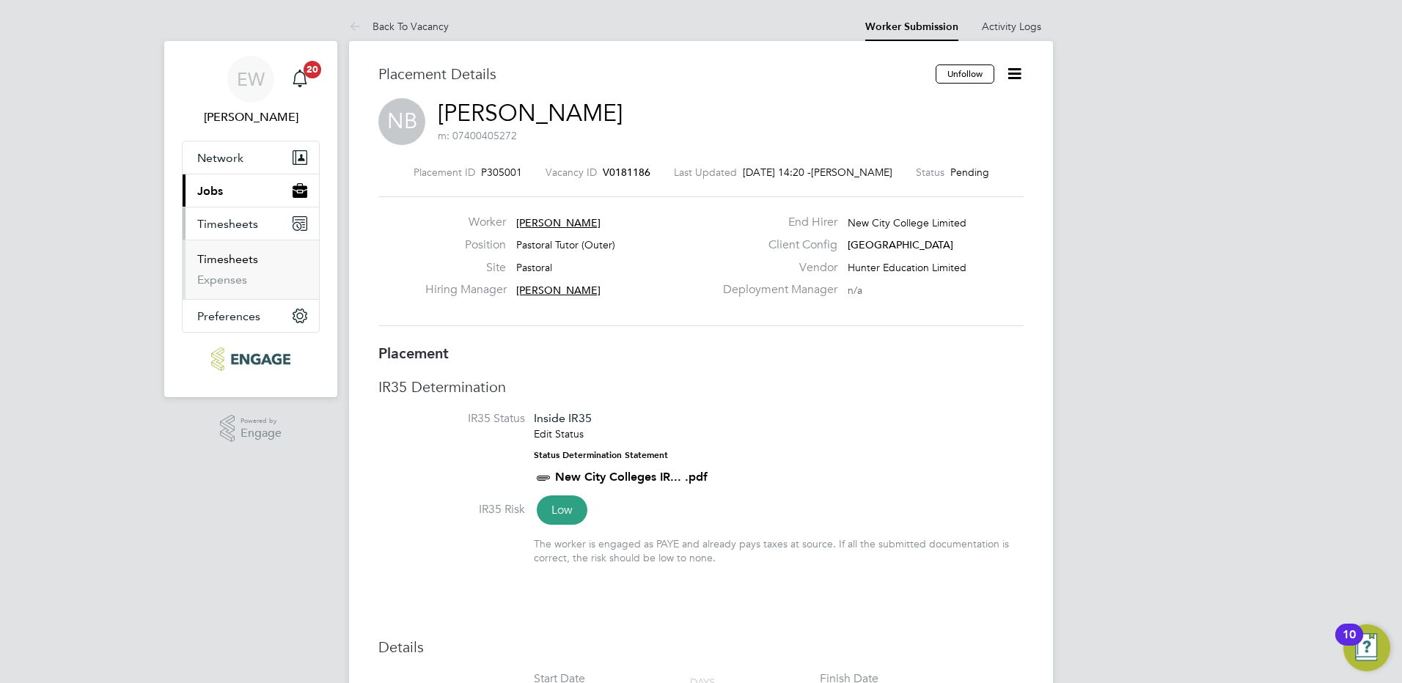
click at [232, 257] on link "Timesheets" at bounding box center [227, 259] width 61 height 14
